Goal: Task Accomplishment & Management: Manage account settings

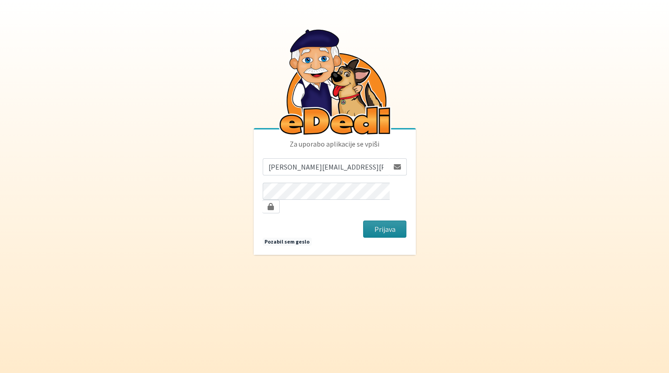
click at [394, 223] on button "Prijava" at bounding box center [385, 228] width 44 height 17
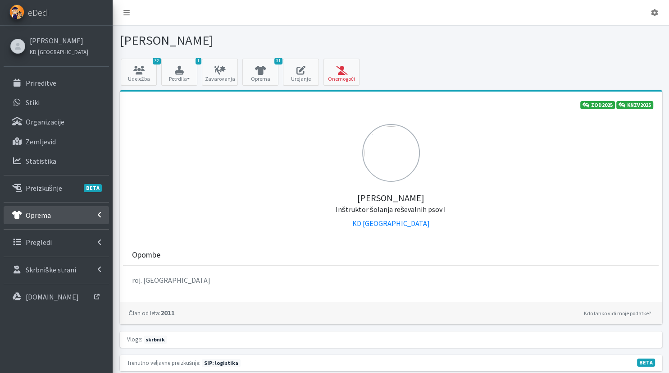
click at [53, 217] on link "Oprema" at bounding box center [56, 215] width 105 height 18
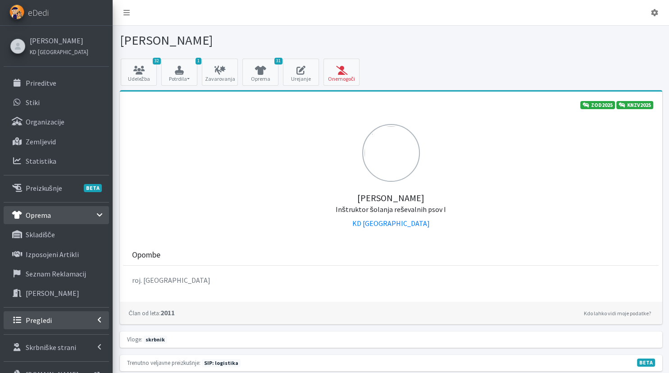
click at [58, 324] on link "Pregledi" at bounding box center [56, 320] width 105 height 18
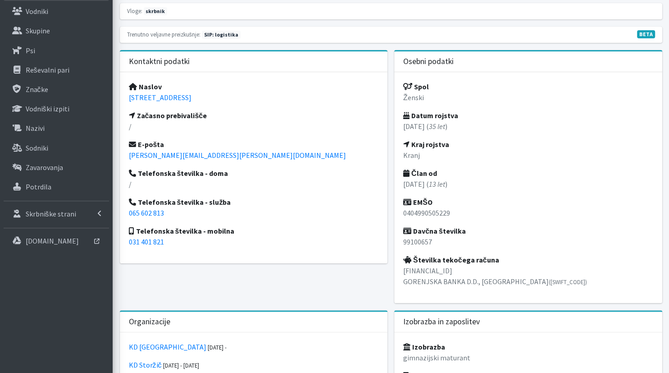
scroll to position [428, 0]
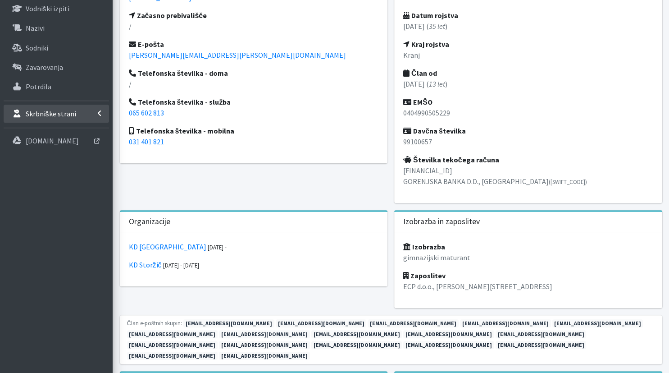
click at [91, 114] on link "Skrbniške strani" at bounding box center [56, 114] width 105 height 18
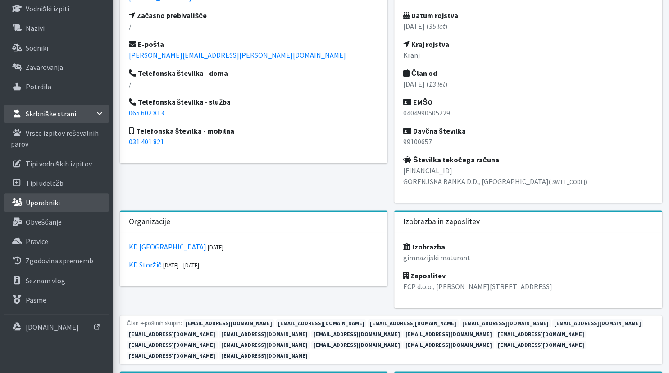
click at [84, 203] on link "Uporabniki" at bounding box center [56, 202] width 105 height 18
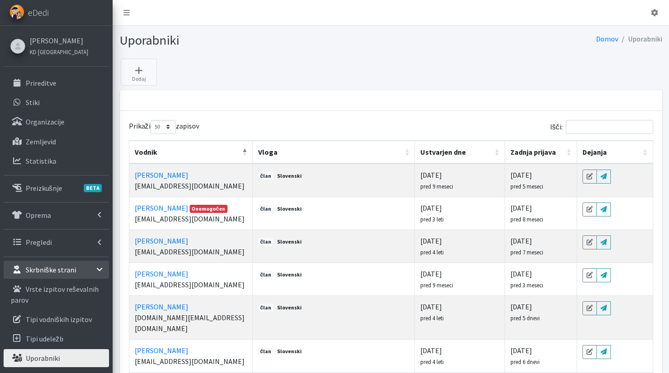
select select "50"
click at [625, 126] on input "Išči:" at bounding box center [609, 127] width 87 height 14
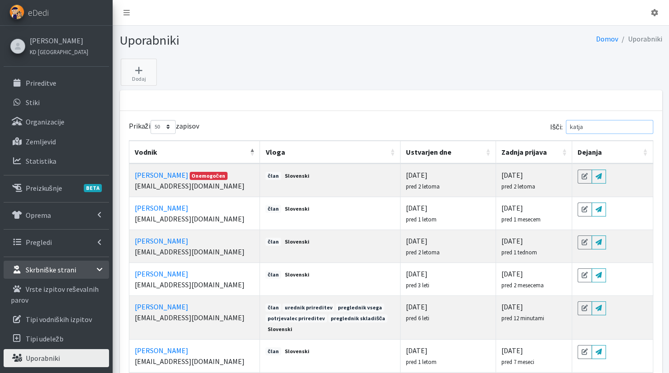
type input "katja"
drag, startPoint x: 399, startPoint y: 325, endPoint x: 367, endPoint y: 294, distance: 44.6
click at [365, 295] on td "član urednik prireditev preglednik vsega potrjevalec prireditev preglednik skla…" at bounding box center [330, 317] width 140 height 44
click at [373, 295] on td "član urednik prireditev preglednik vsega potrjevalec prireditev preglednik skla…" at bounding box center [330, 317] width 140 height 44
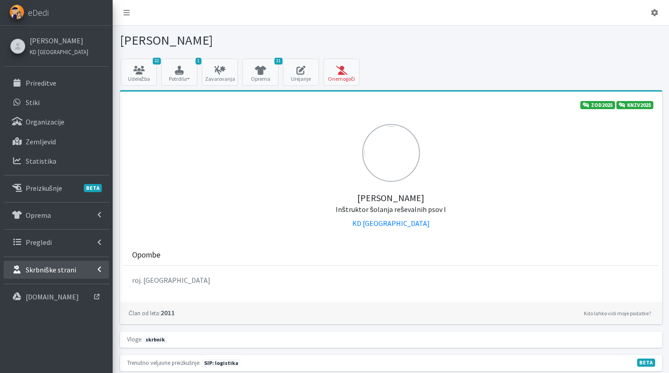
click at [53, 274] on link "Skrbniške strani" at bounding box center [56, 269] width 105 height 18
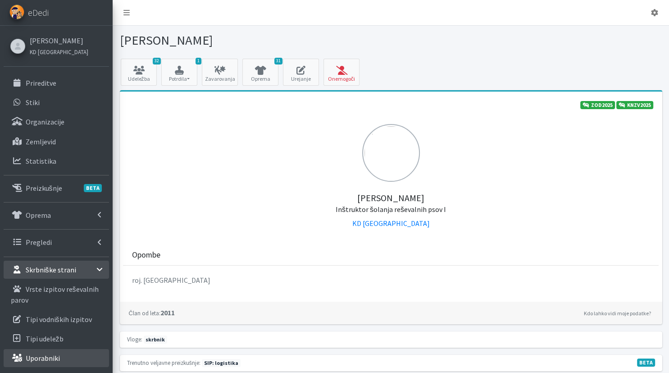
click at [69, 359] on link "Uporabniki" at bounding box center [56, 358] width 105 height 18
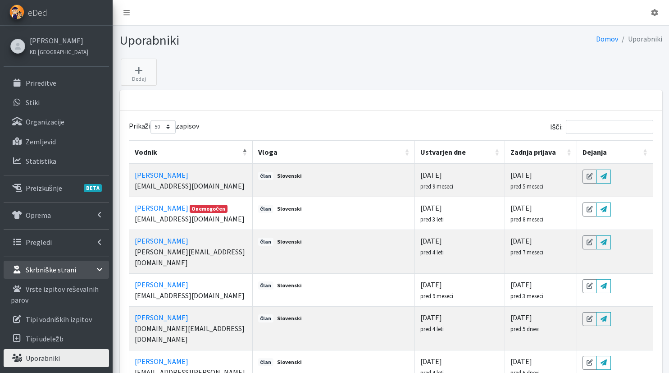
select select "50"
click at [595, 127] on input "Išči:" at bounding box center [609, 127] width 87 height 14
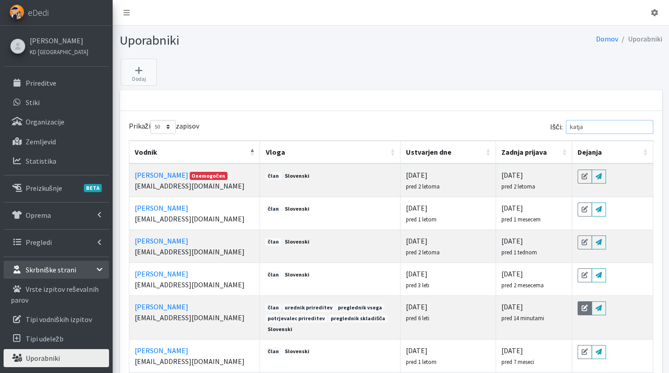
type input "katja"
click at [588, 308] on icon at bounding box center [585, 308] width 6 height 6
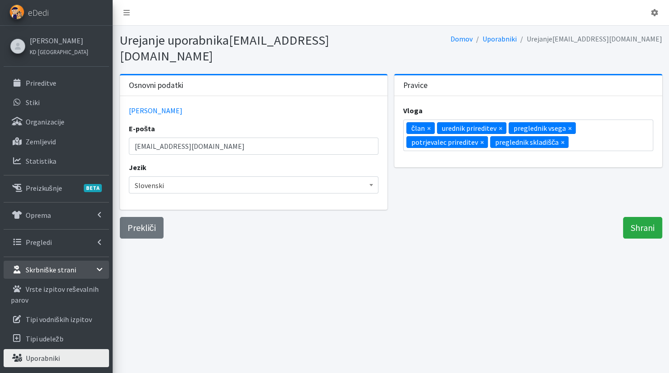
scroll to position [11, 0]
click at [595, 121] on ul "× član × urednik prireditev × preglednik vsega × potrjevalec prireditev × pregl…" at bounding box center [528, 135] width 249 height 31
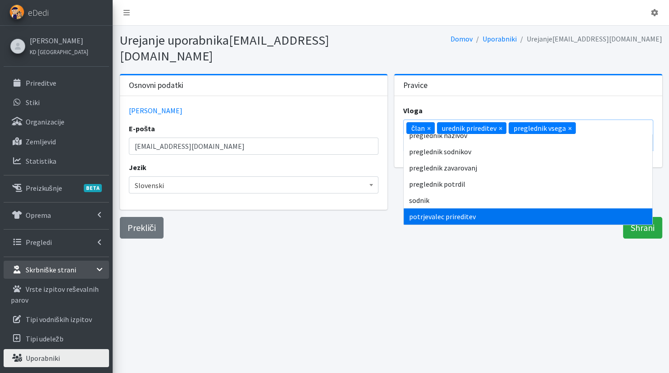
scroll to position [0, 0]
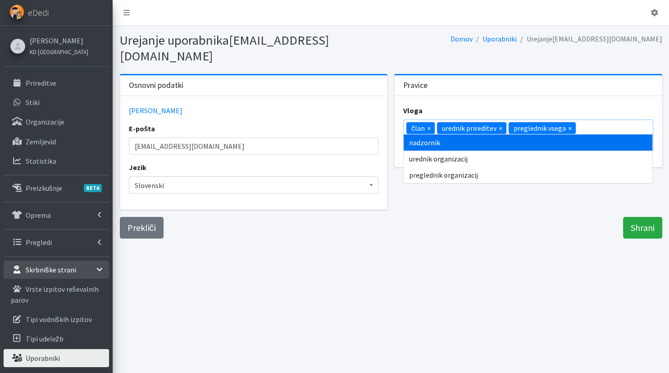
type input "org"
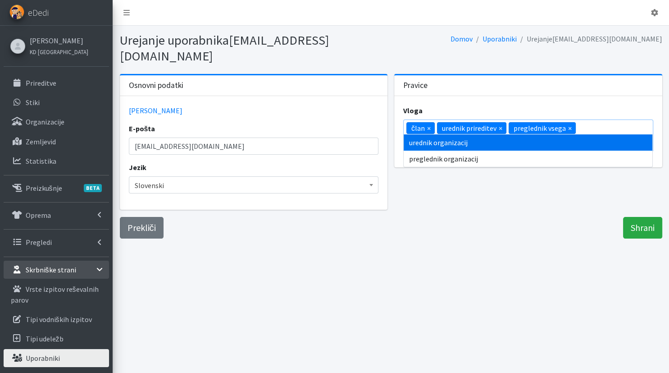
scroll to position [87, 0]
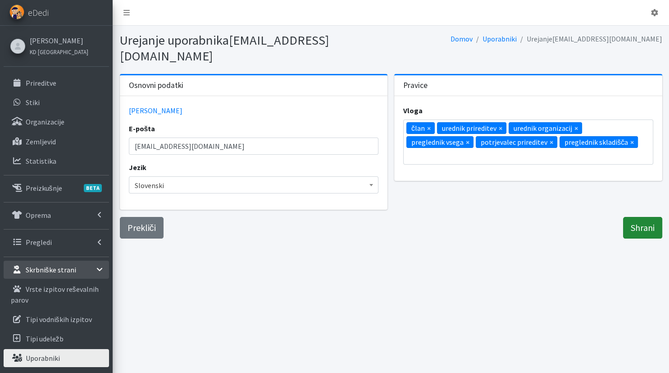
click at [655, 219] on input "Shrani" at bounding box center [642, 228] width 39 height 22
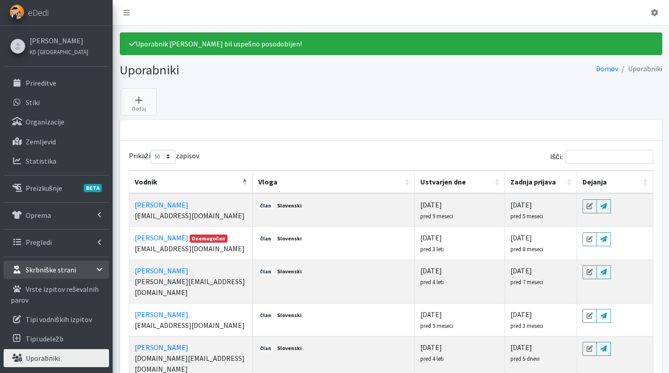
select select "50"
